Goal: Use online tool/utility: Utilize a website feature to perform a specific function

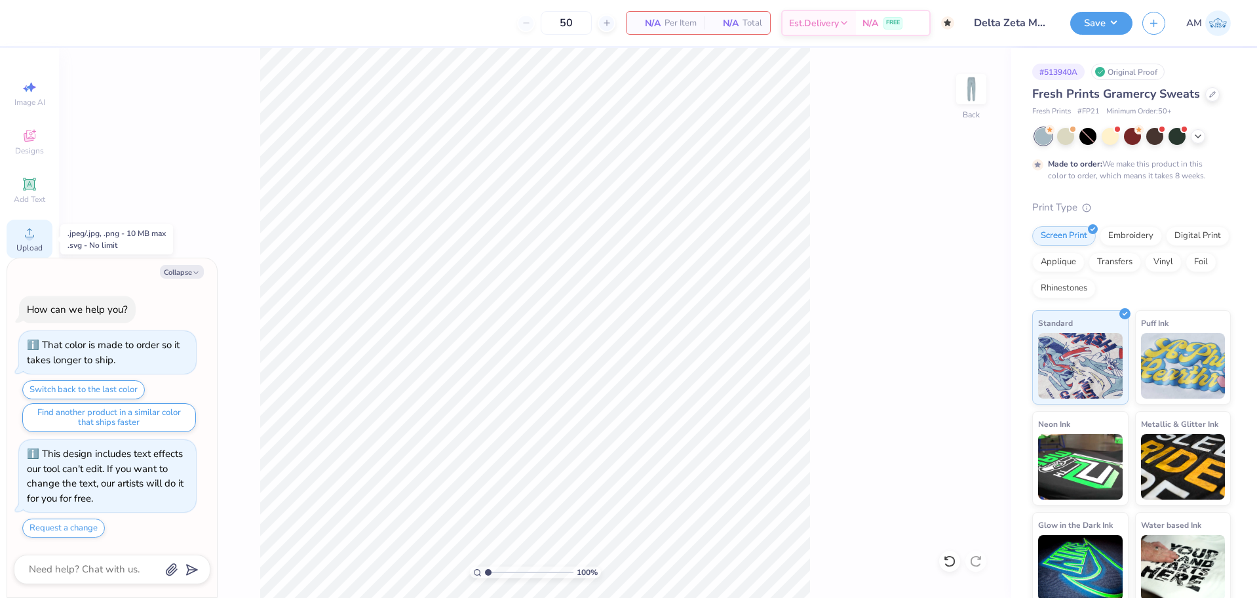
click at [25, 226] on icon at bounding box center [30, 233] width 16 height 16
click at [30, 233] on circle at bounding box center [29, 236] width 7 height 7
type textarea "x"
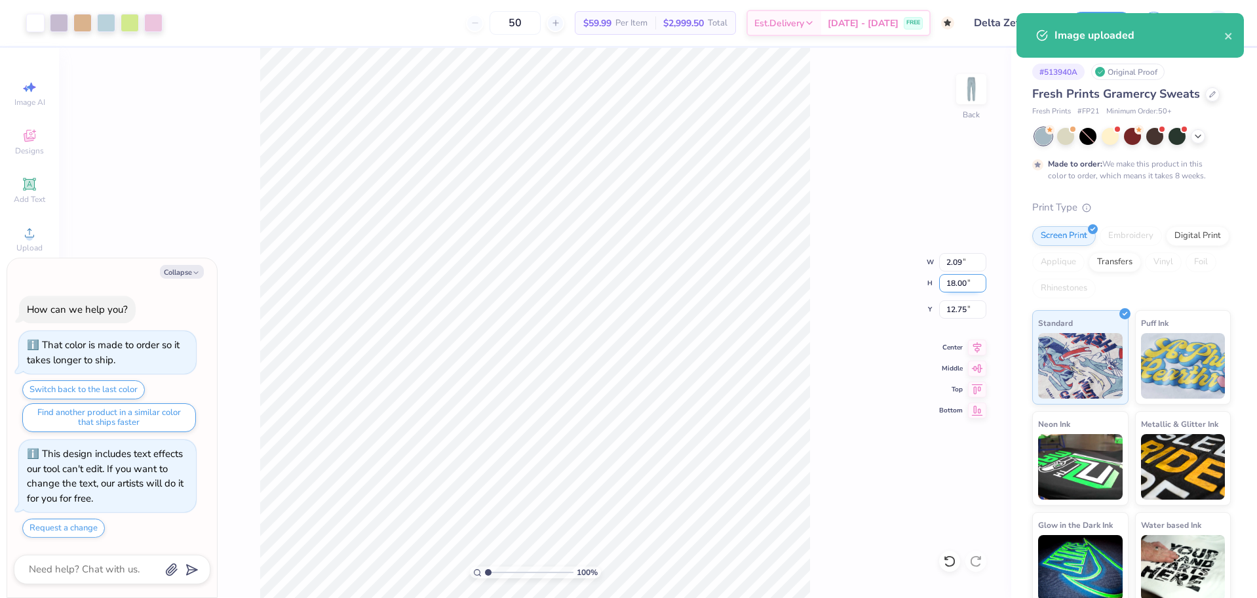
click at [952, 283] on input "18.00" at bounding box center [962, 283] width 47 height 18
type input "15"
type textarea "x"
type input "1.75"
type input "15.00"
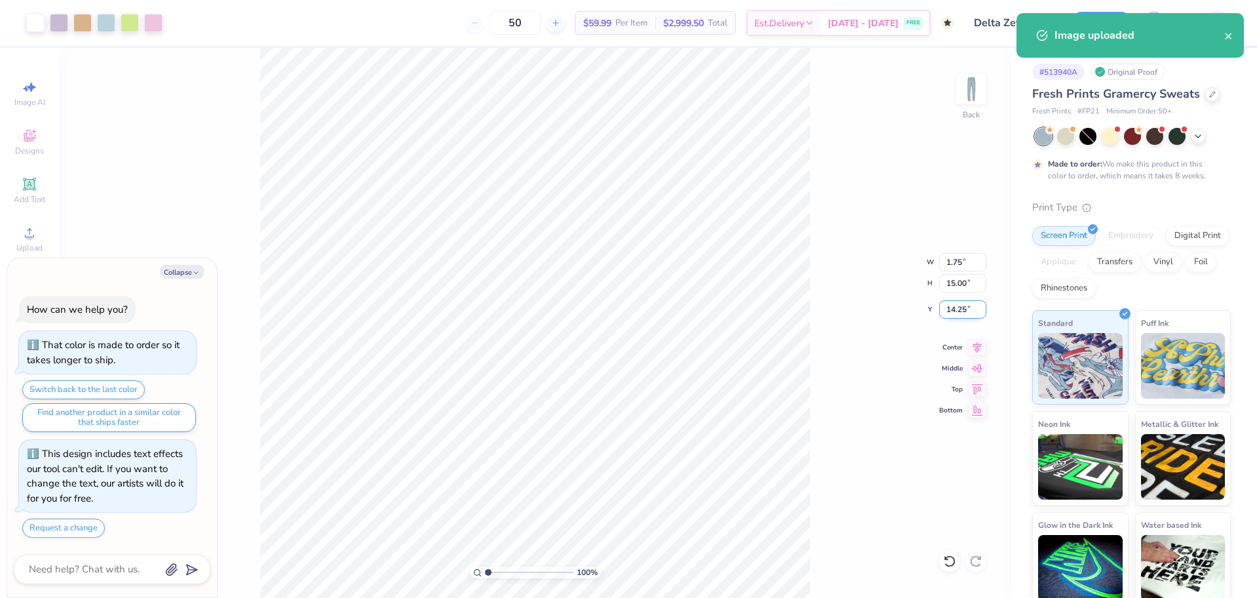
click at [953, 308] on input "14.25" at bounding box center [962, 309] width 47 height 18
type input "6"
type textarea "x"
type input "6.00"
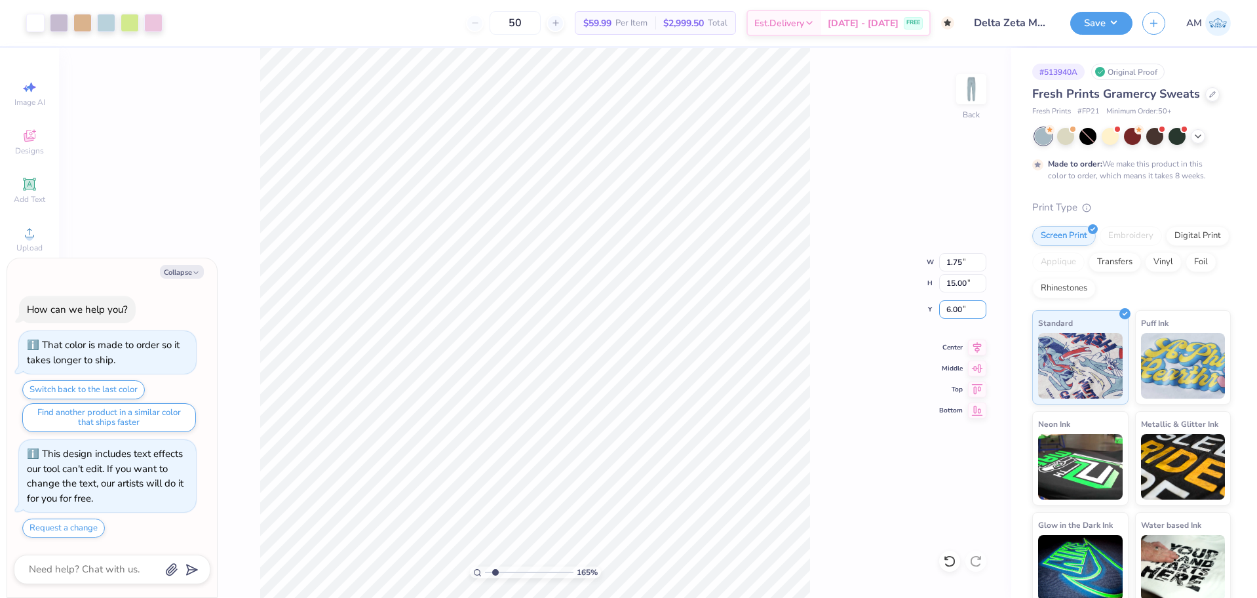
type input "2.01445811466782"
type textarea "x"
type input "2.01445811466782"
type textarea "x"
type input "2.01445811466782"
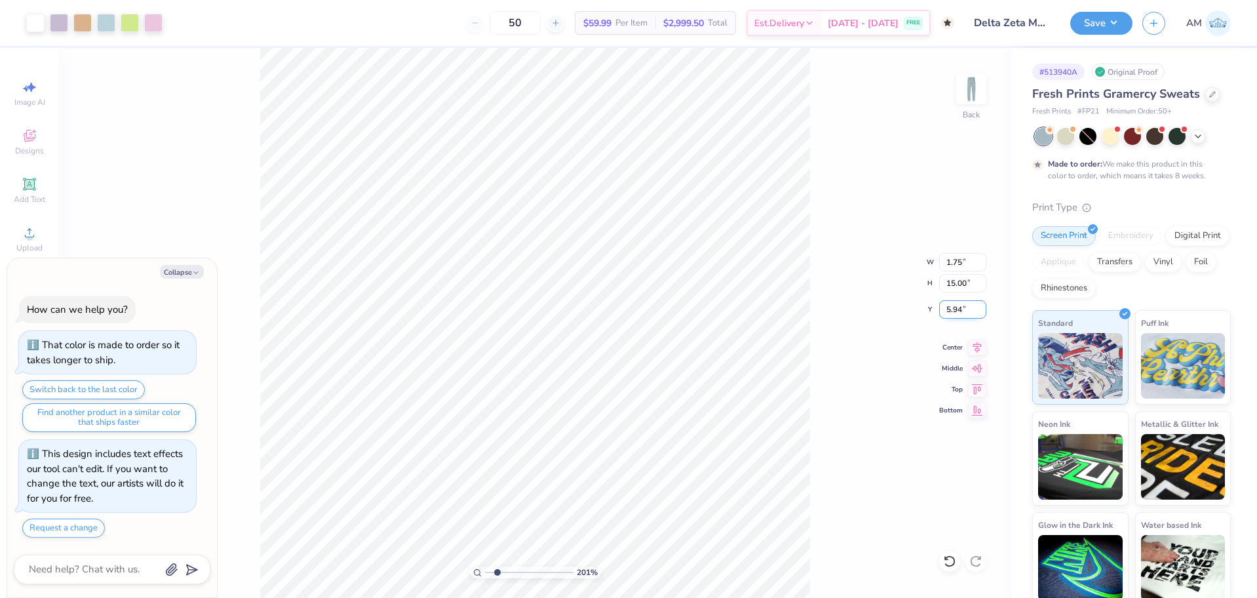
click at [950, 309] on input "5.94" at bounding box center [962, 309] width 47 height 18
type input "6"
type textarea "x"
type input "2.01445811466782"
type input "6.00"
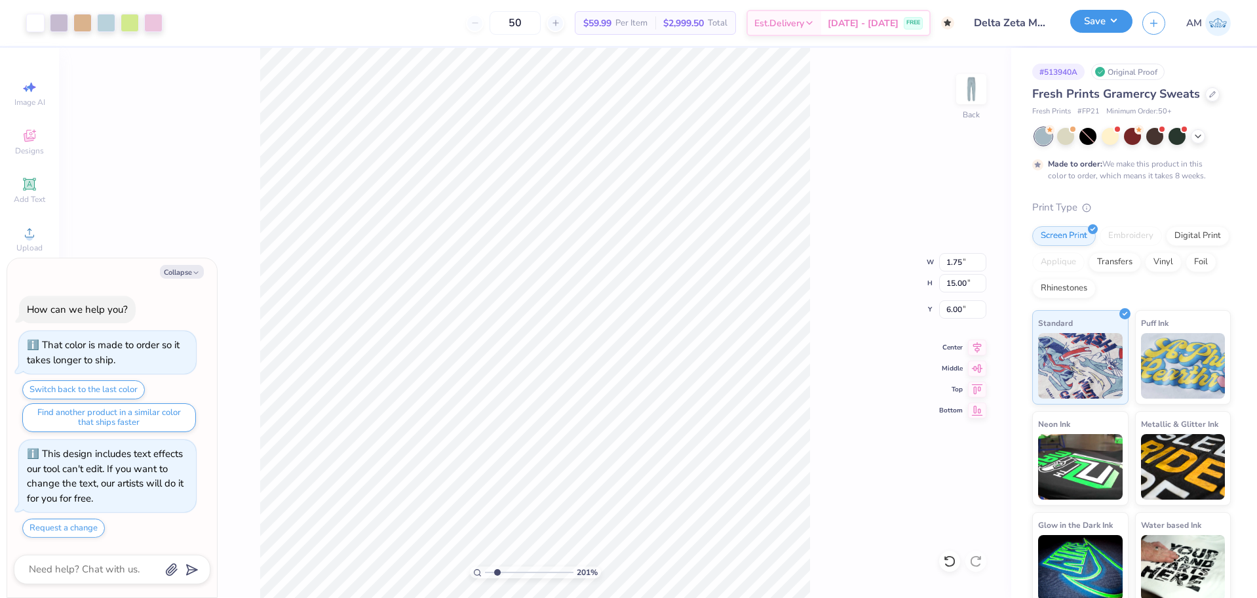
click at [1105, 27] on button "Save" at bounding box center [1101, 21] width 62 height 23
type textarea "x"
type input "2.01445811466782"
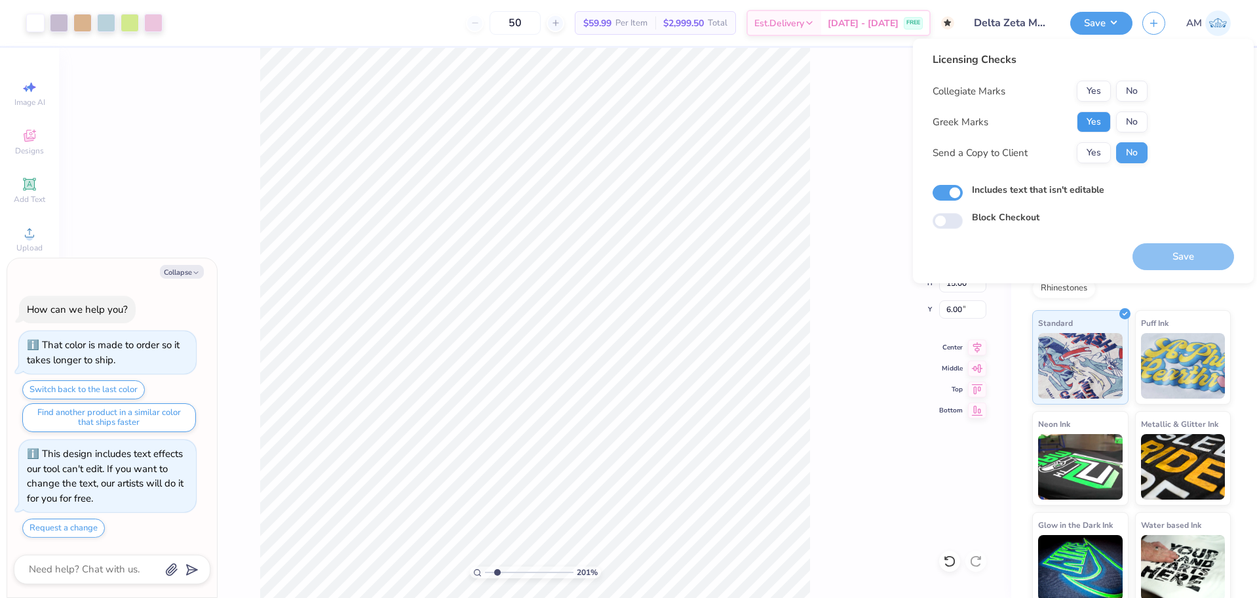
click at [1095, 119] on button "Yes" at bounding box center [1094, 121] width 34 height 21
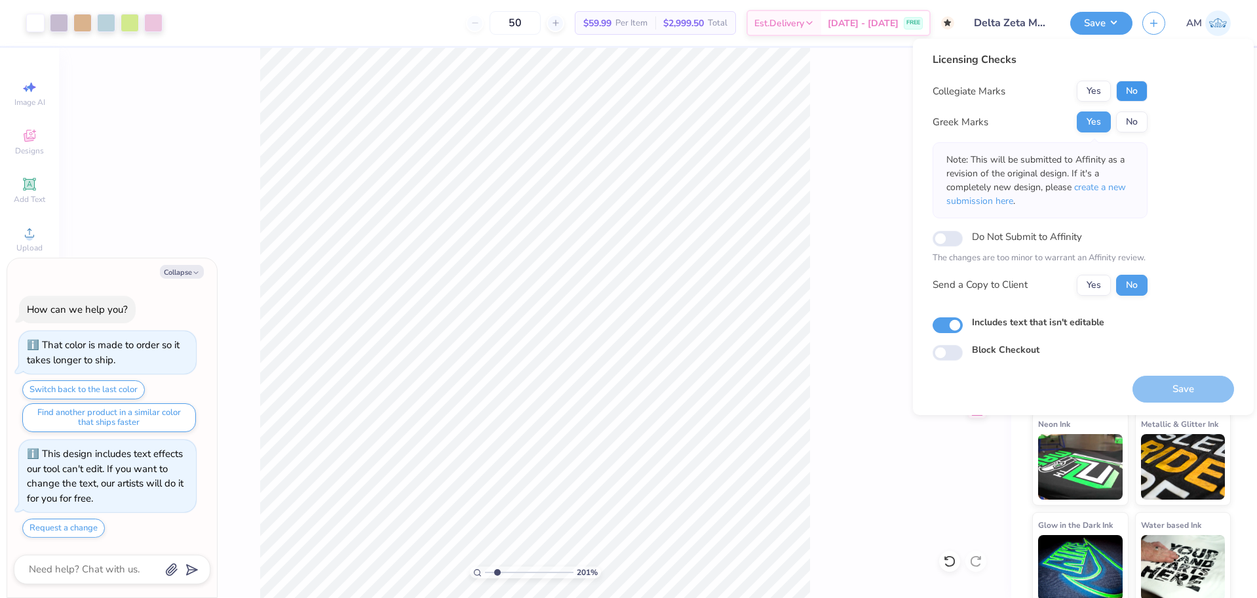
click at [1133, 90] on button "No" at bounding box center [1131, 91] width 31 height 21
type textarea "x"
type input "2.01445811466782"
click at [1082, 285] on button "Yes" at bounding box center [1094, 285] width 34 height 21
type textarea "x"
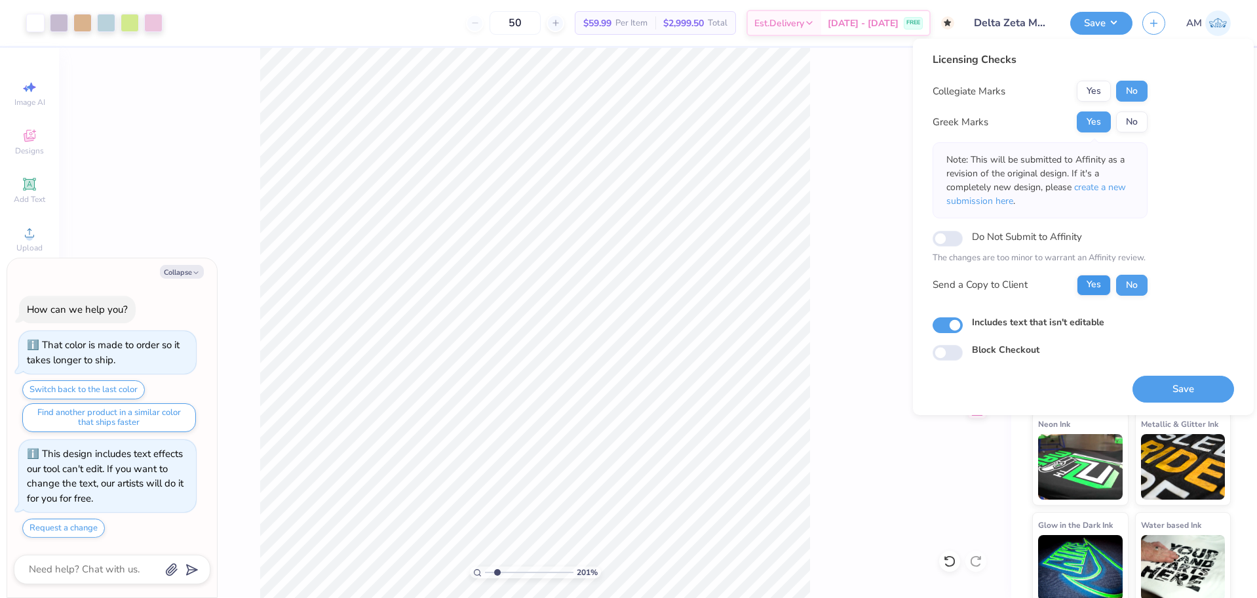
type input "2.01445811466782"
click at [1186, 387] on button "Save" at bounding box center [1184, 389] width 102 height 27
type textarea "x"
type input "2.01445811466782"
type textarea "x"
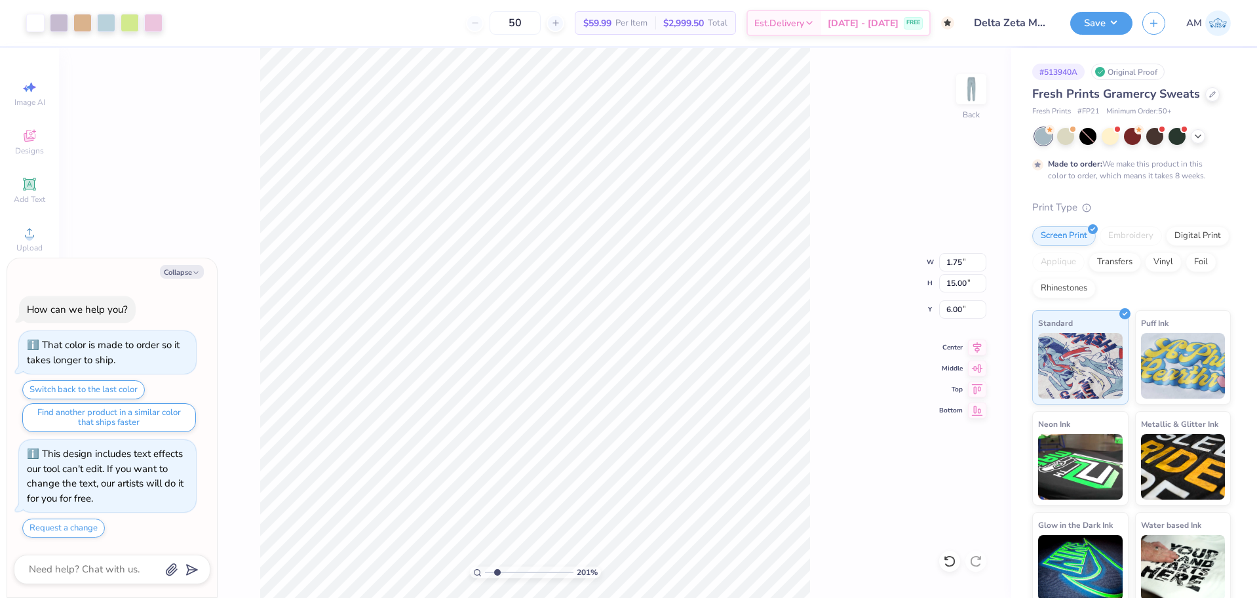
type input "2.01445811466782"
